Goal: Information Seeking & Learning: Learn about a topic

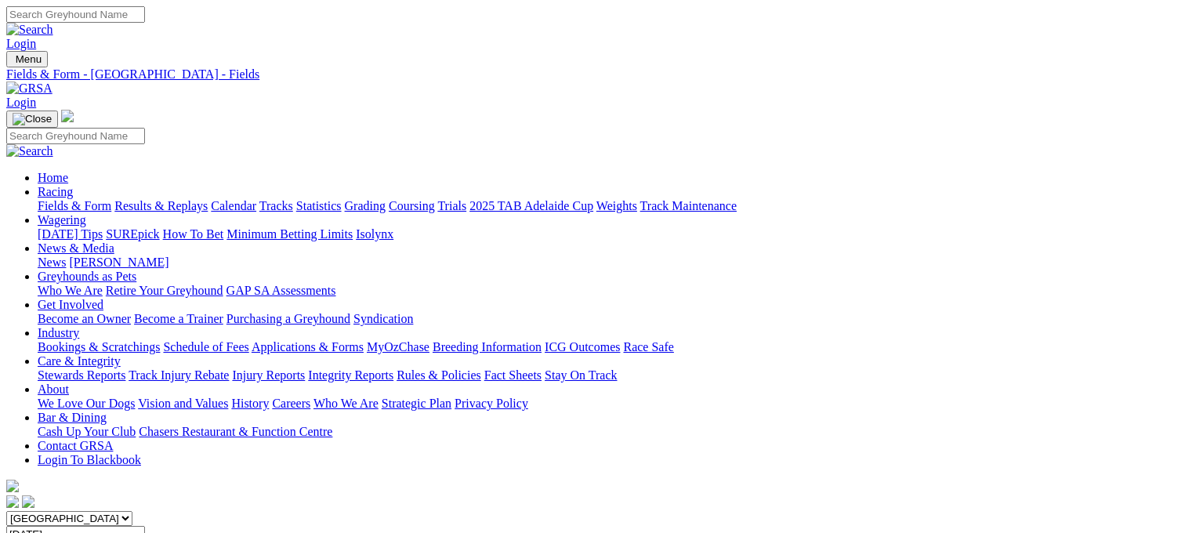
scroll to position [222, 0]
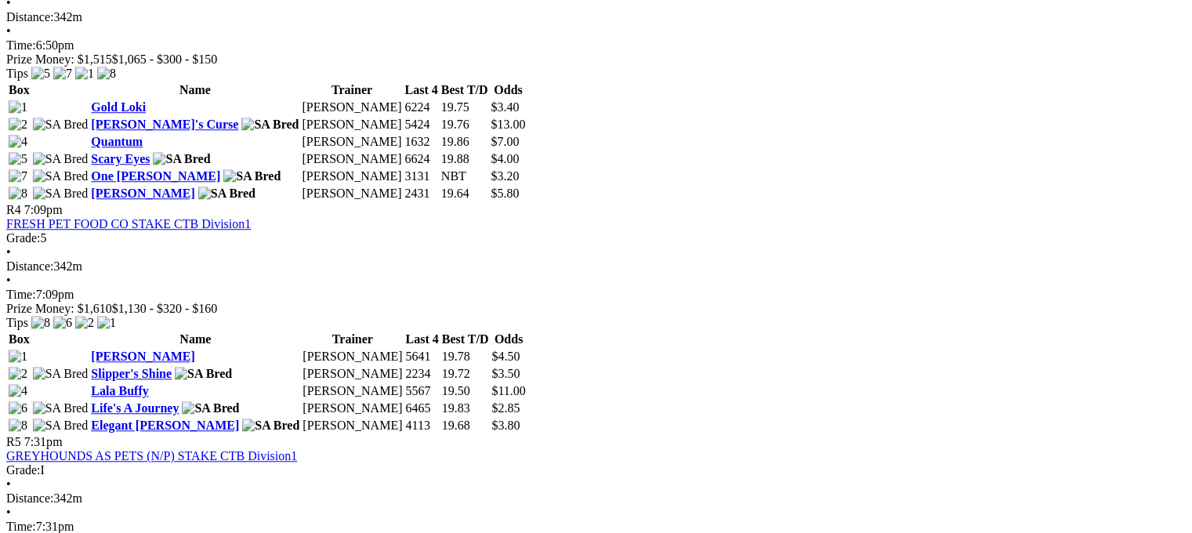
scroll to position [1366, 0]
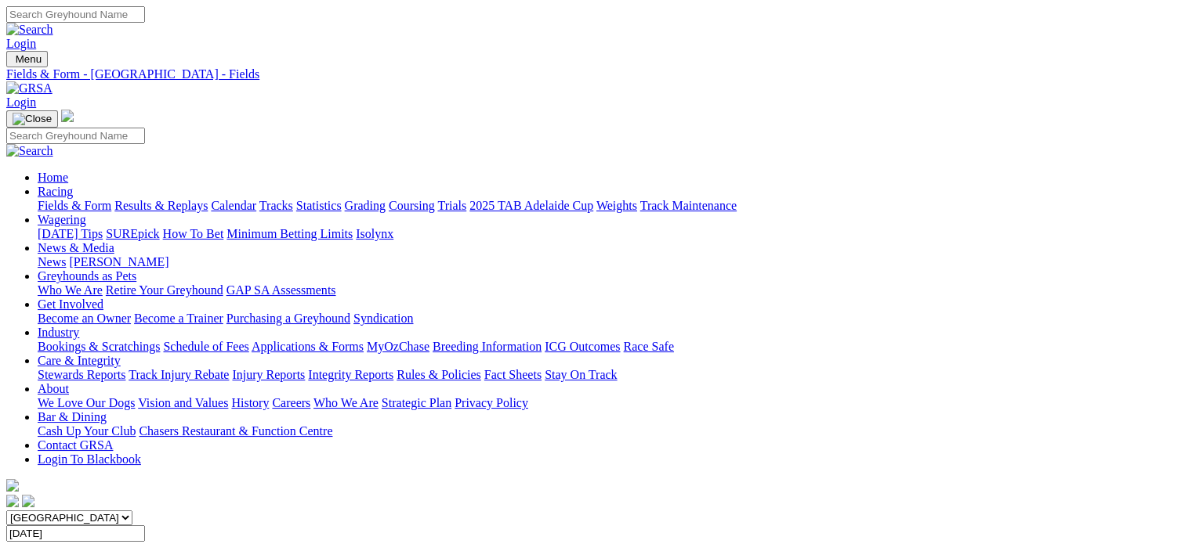
click at [393, 368] on link "Integrity Reports" at bounding box center [350, 374] width 85 height 13
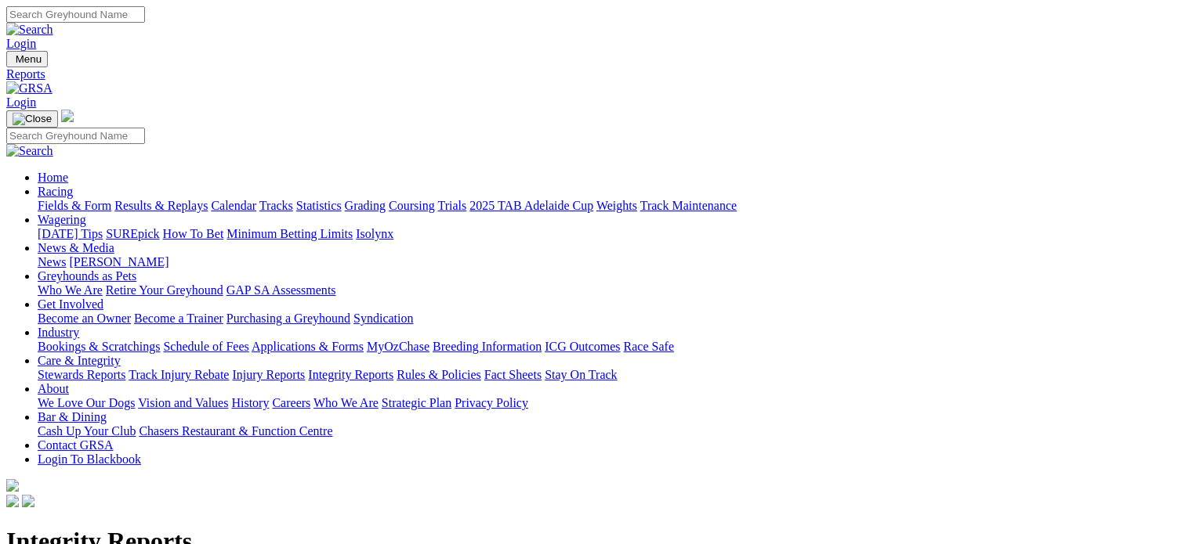
click at [138, 525] on link "Integrity Reports" at bounding box center [94, 531] width 85 height 13
